Goal: Task Accomplishment & Management: Use online tool/utility

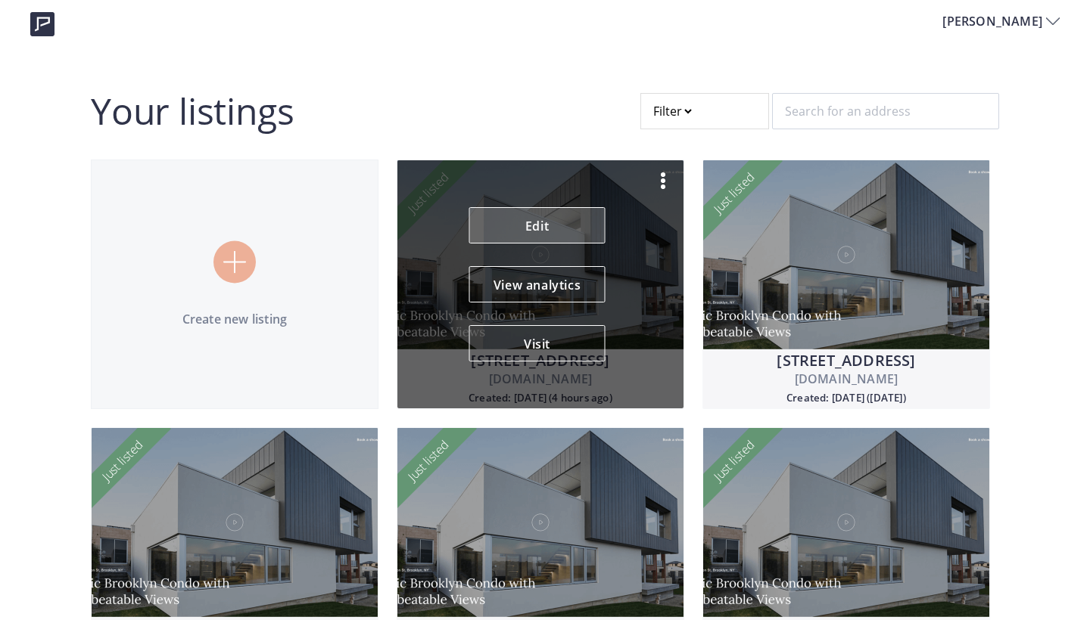
click at [564, 210] on link "Edit" at bounding box center [537, 225] width 136 height 36
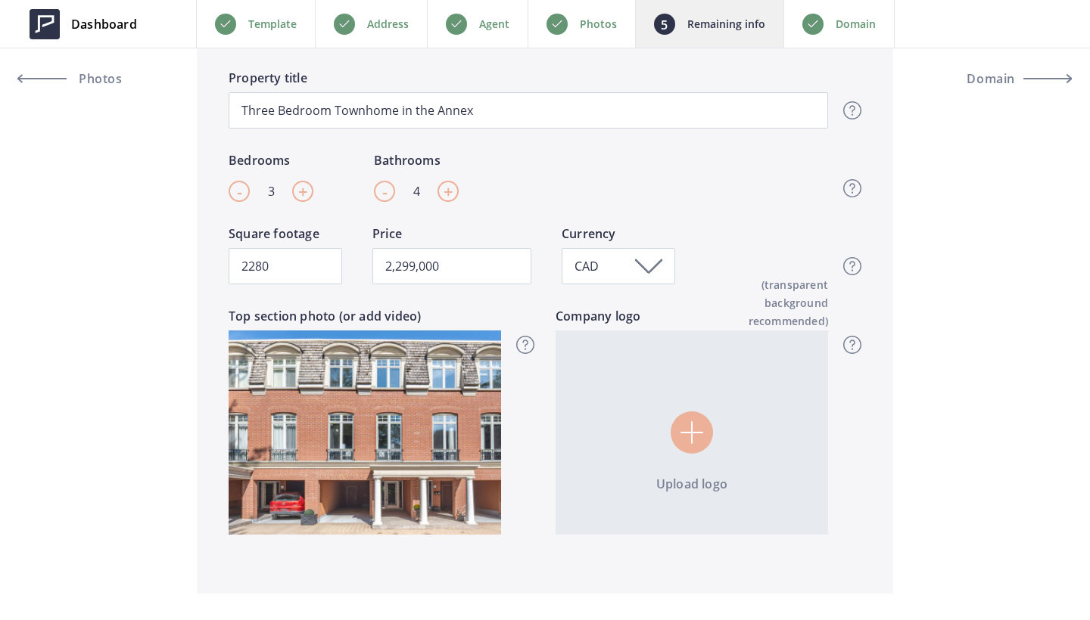
scroll to position [525, 0]
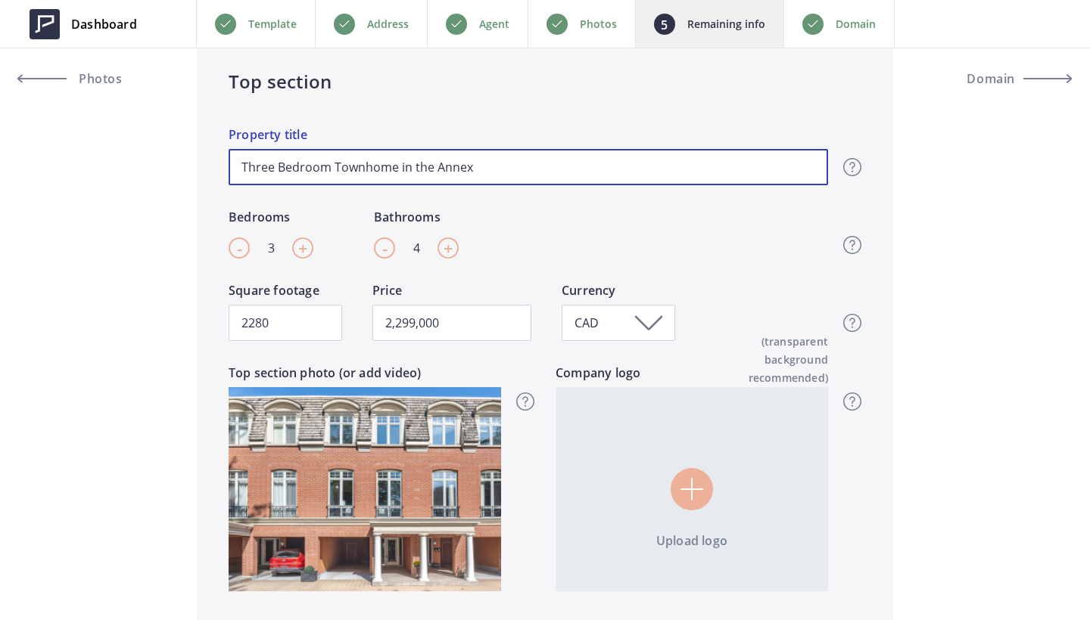
drag, startPoint x: 499, startPoint y: 171, endPoint x: 148, endPoint y: 171, distance: 351.1
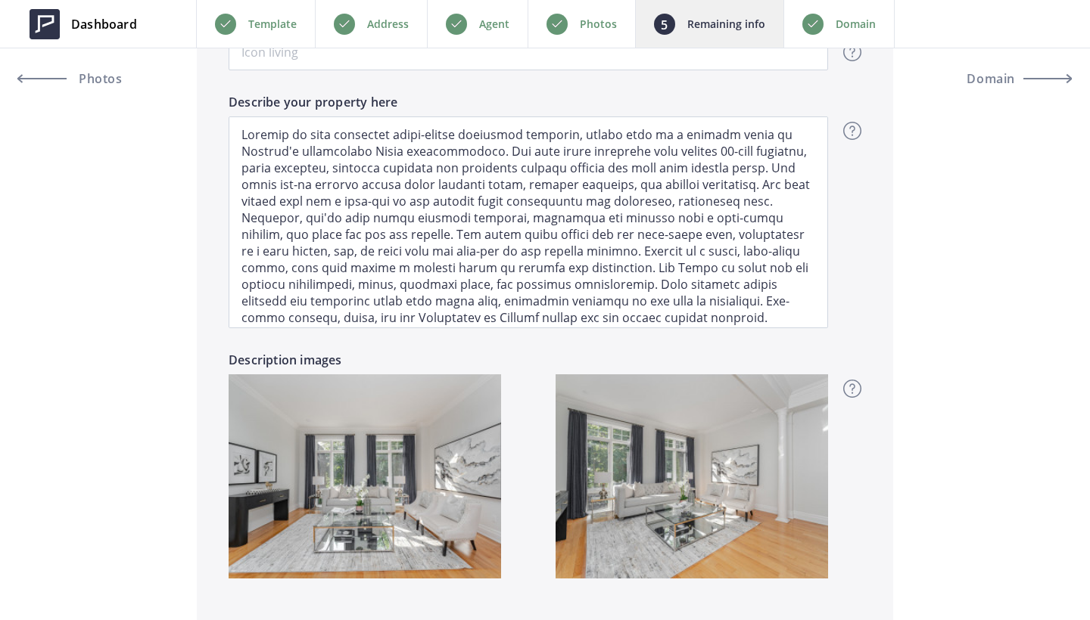
scroll to position [1338, 0]
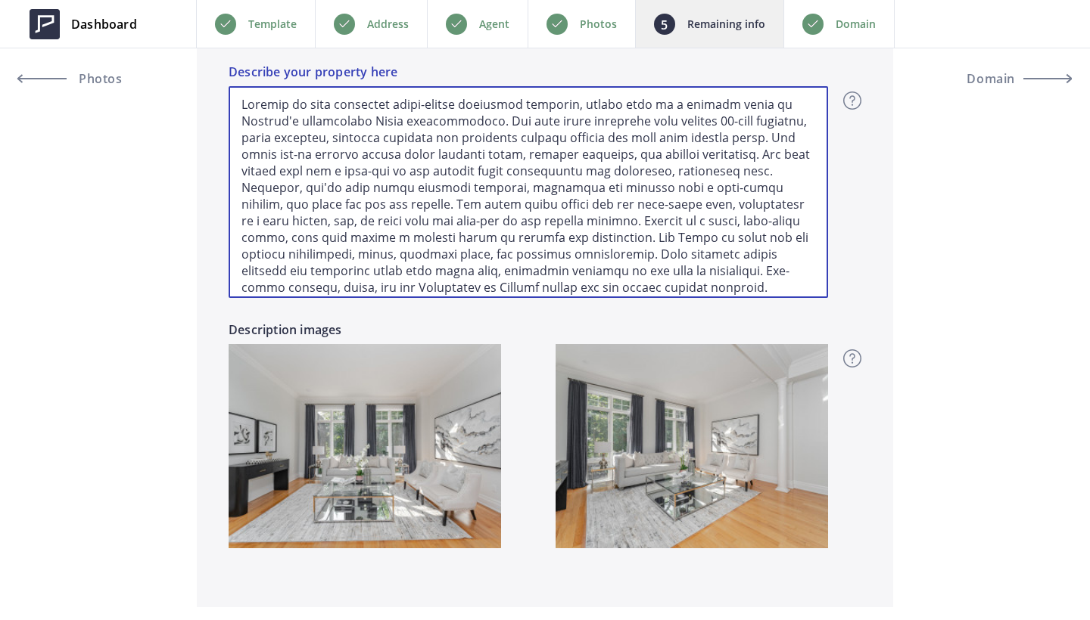
drag, startPoint x: 602, startPoint y: 289, endPoint x: 197, endPoint y: 77, distance: 456.2
click at [197, 77] on div "Description Description title (optional) Overview - overview title and text Her…" at bounding box center [545, 247] width 696 height 721
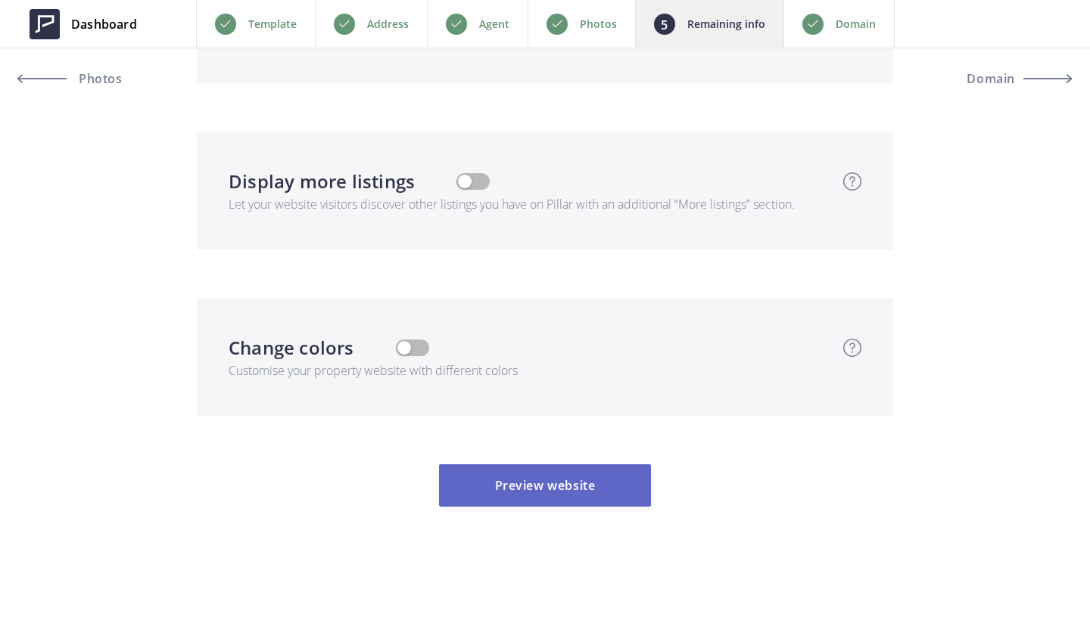
scroll to position [5196, 0]
click at [613, 503] on button "Preview website" at bounding box center [545, 486] width 212 height 42
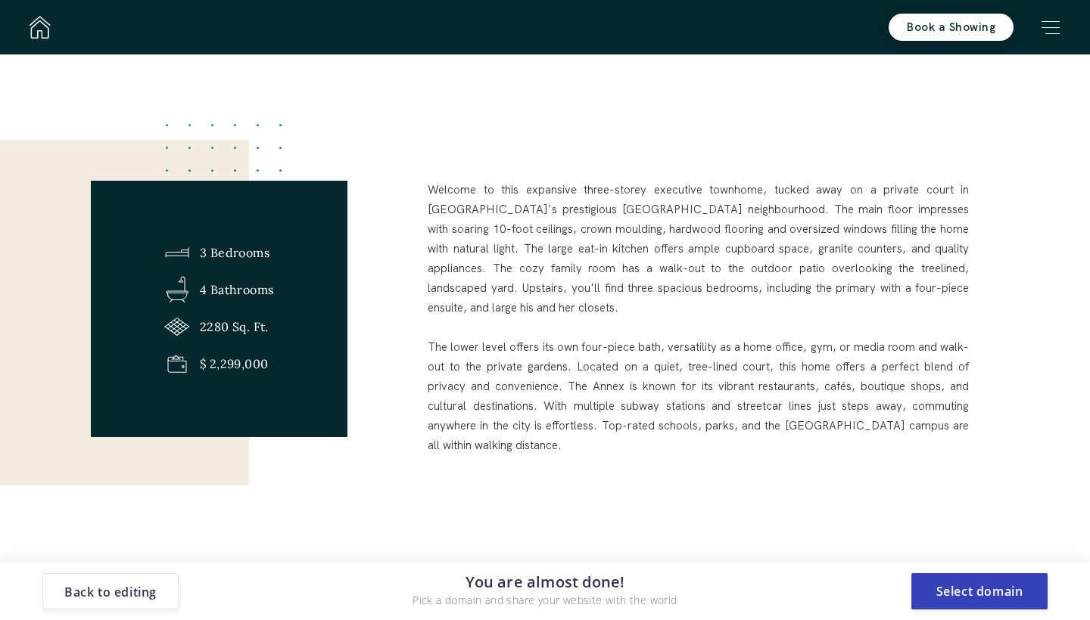
scroll to position [558, 0]
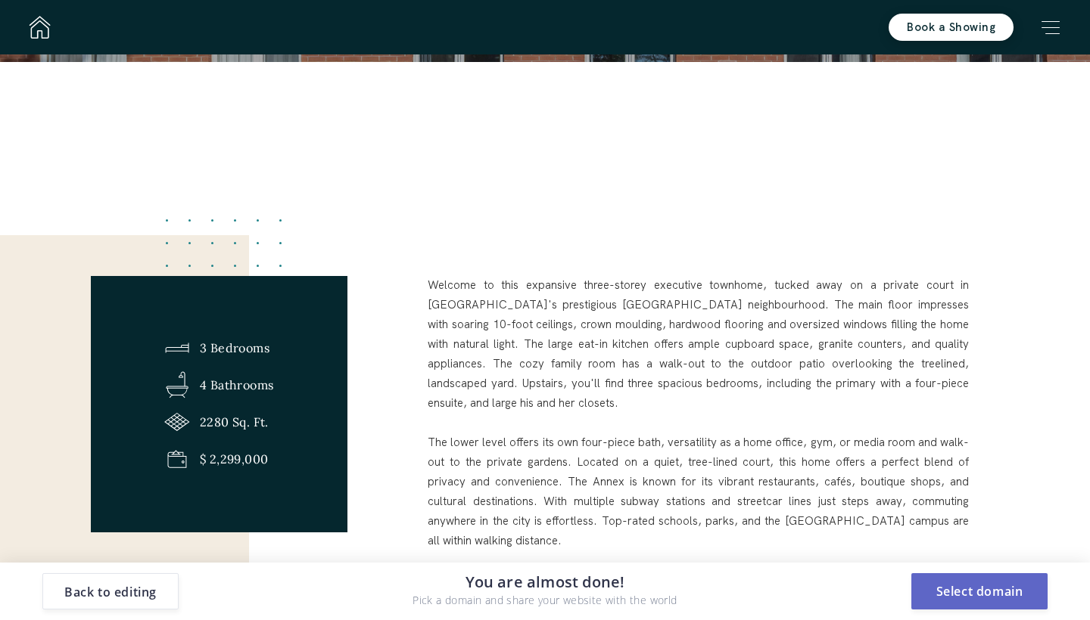
click at [997, 600] on button "Select domain" at bounding box center [979, 592] width 136 height 36
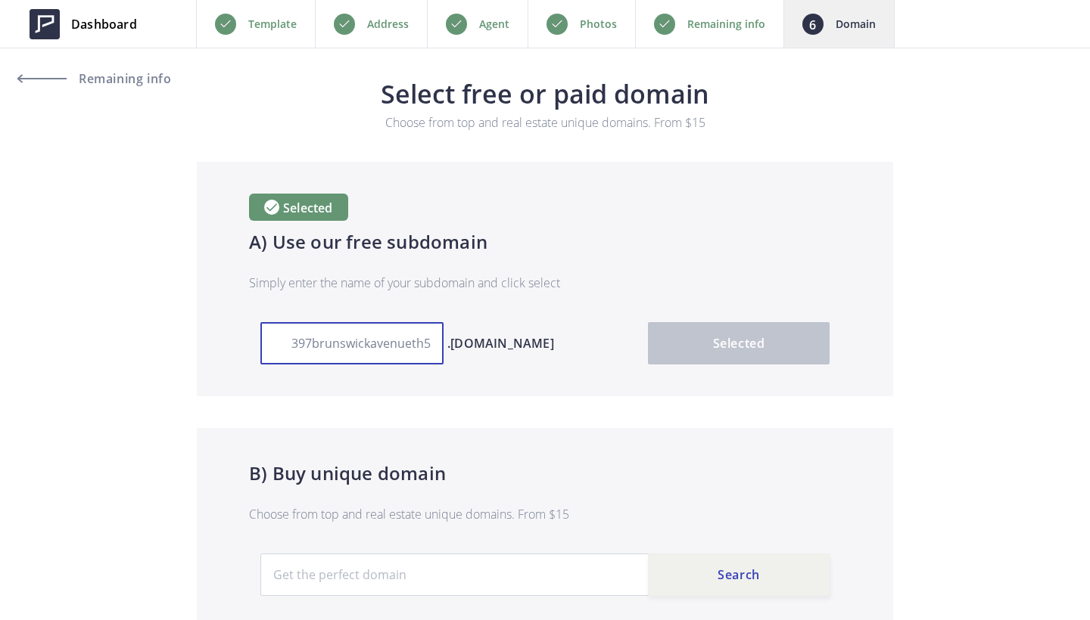
drag, startPoint x: 281, startPoint y: 344, endPoint x: 584, endPoint y: 342, distance: 303.4
click at [584, 342] on div "397brunswickavenueth5 .usepillar.com Selected" at bounding box center [544, 343] width 569 height 42
click at [291, 344] on input "397brunswickavenueth5" at bounding box center [351, 343] width 183 height 42
drag, startPoint x: 275, startPoint y: 347, endPoint x: 583, endPoint y: 344, distance: 307.2
click at [583, 344] on div "397brunswickavenueth5 .usepillar.com Selected" at bounding box center [544, 343] width 569 height 42
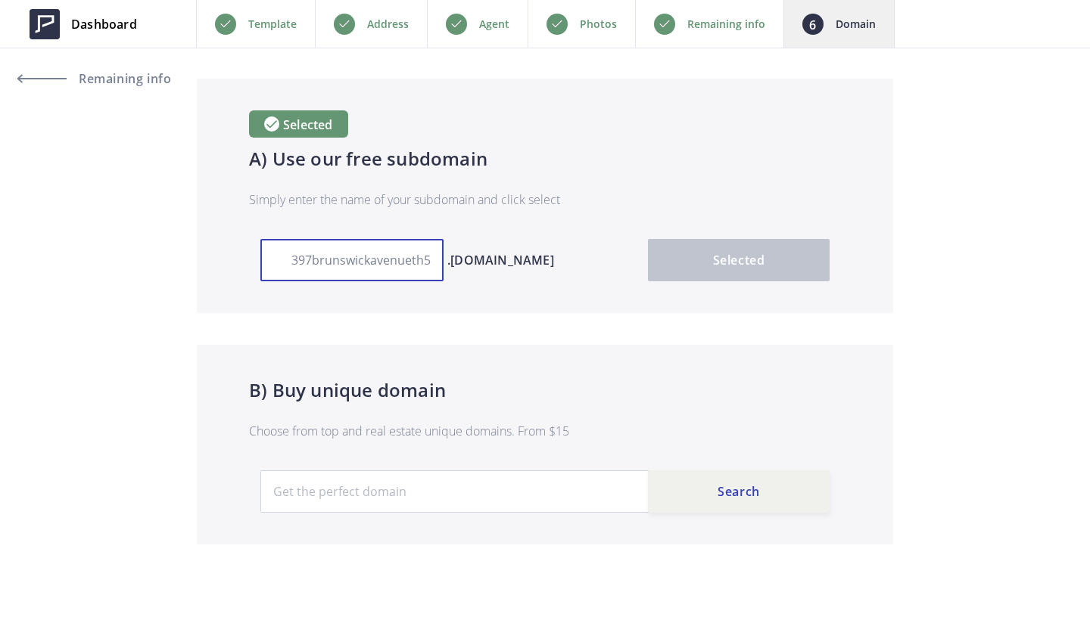
scroll to position [83, 0]
click at [140, 89] on link "Remaining info" at bounding box center [94, 79] width 153 height 36
